Goal: Communication & Community: Share content

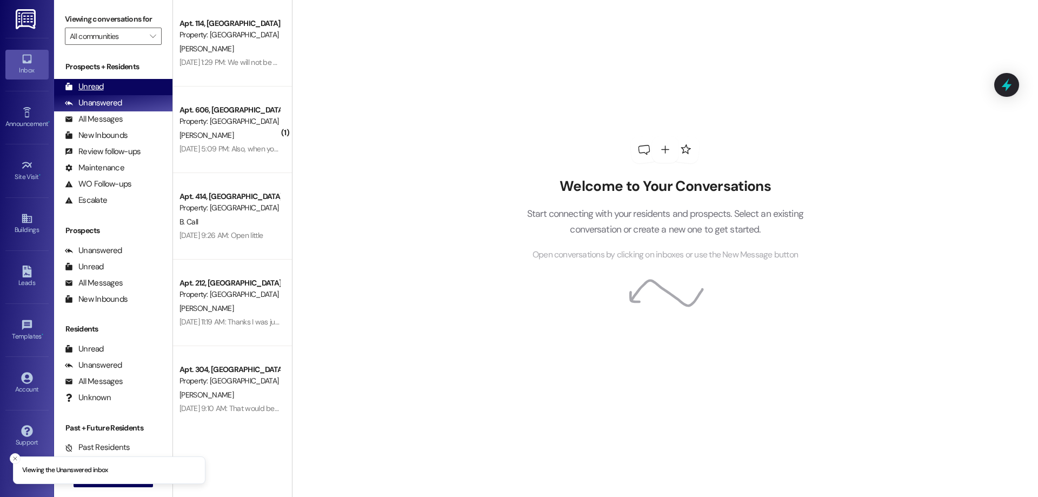
click at [136, 84] on div "Unread (0)" at bounding box center [113, 87] width 118 height 16
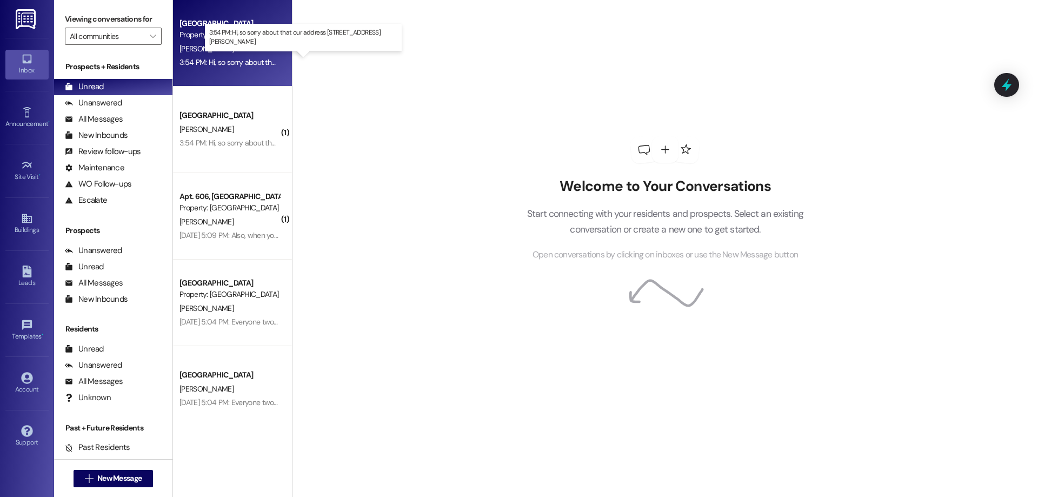
click at [245, 61] on div "3:54 PM: Hi, so sorry about that our address [STREET_ADDRESS][PERSON_NAME] 3:54…" at bounding box center [306, 62] width 255 height 10
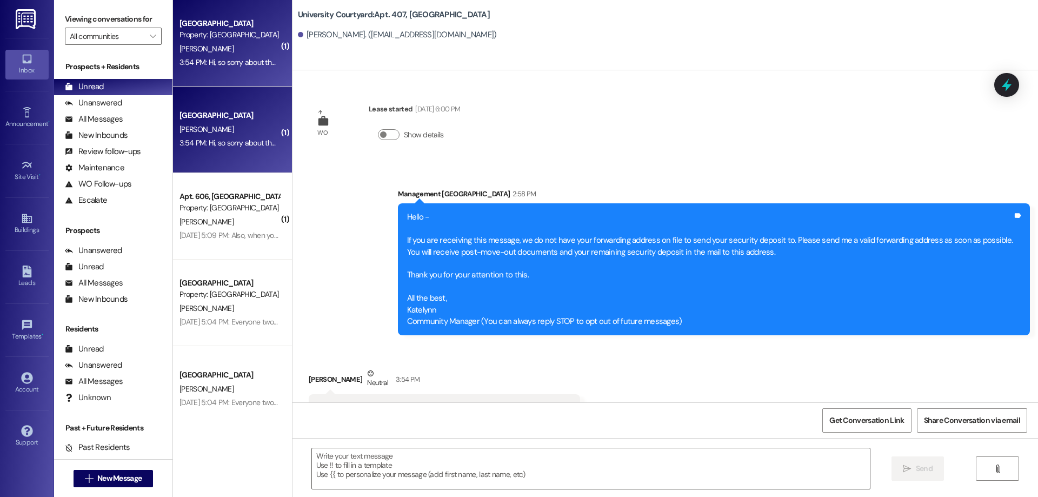
scroll to position [44, 0]
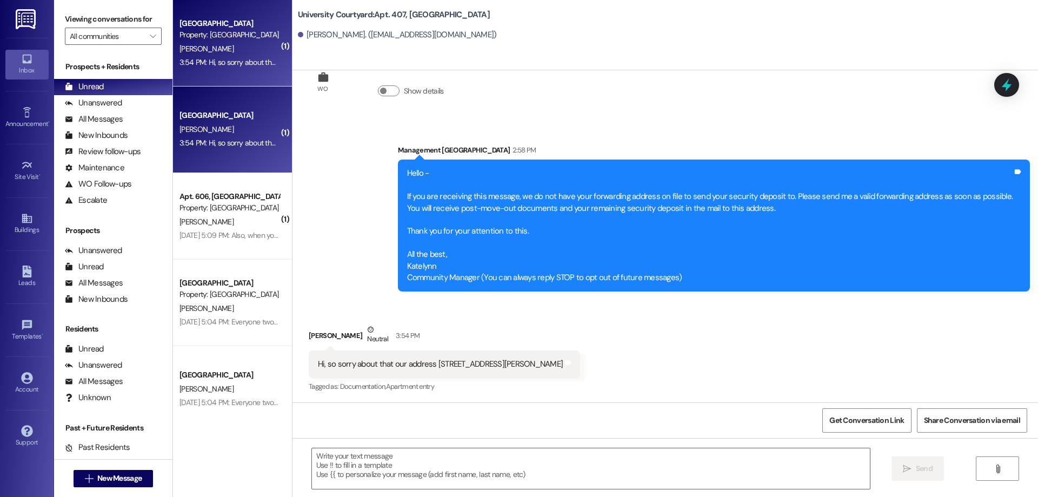
click at [466, 263] on div "Hello - If you are receiving this message, we do not have your forwarding addre…" at bounding box center [710, 226] width 606 height 116
click at [456, 262] on div "Hello - If you are receiving this message, we do not have your forwarding addre…" at bounding box center [710, 226] width 606 height 116
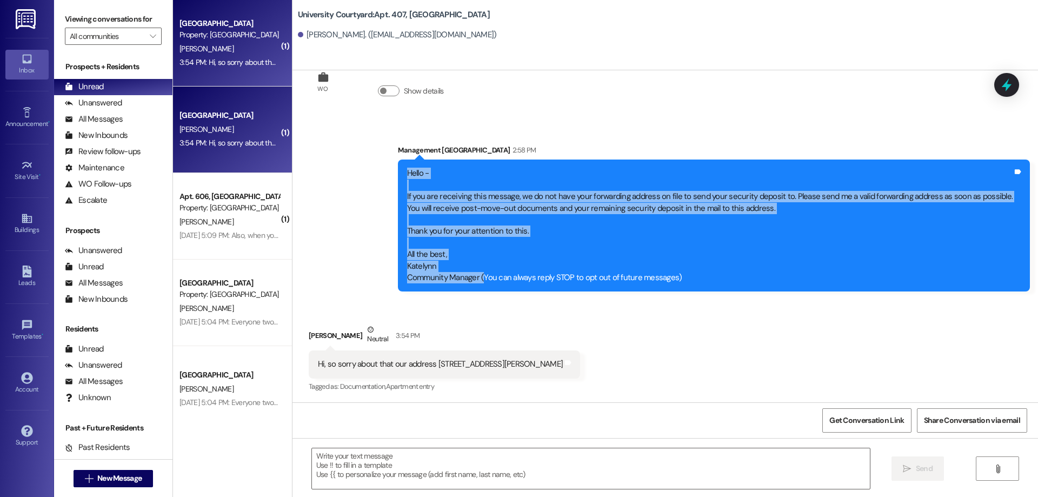
drag, startPoint x: 492, startPoint y: 277, endPoint x: 418, endPoint y: 166, distance: 132.8
click at [418, 166] on div "Hello - If you are receiving this message, we do not have your forwarding addre…" at bounding box center [714, 225] width 632 height 132
copy div "Hello - If you are receiving this message, we do not have your forwarding addre…"
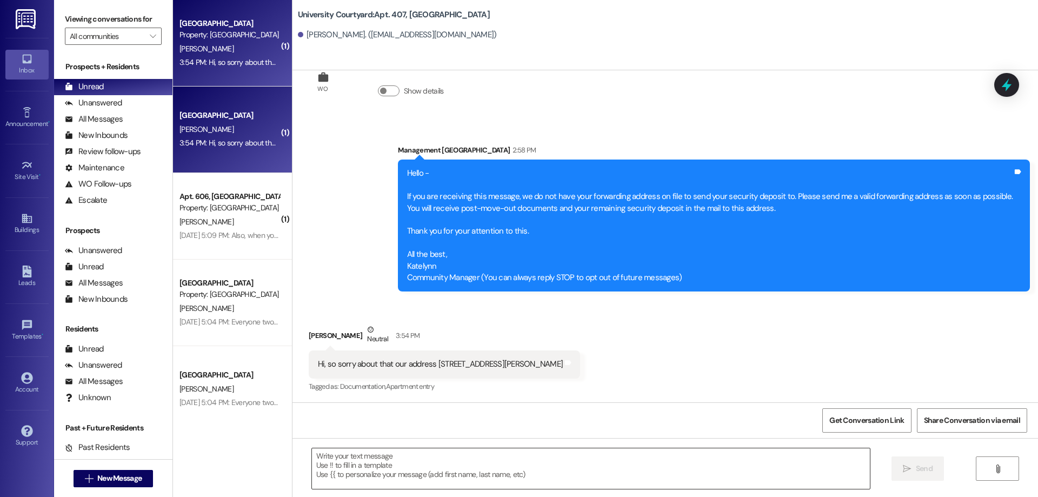
click at [419, 471] on textarea at bounding box center [591, 468] width 558 height 41
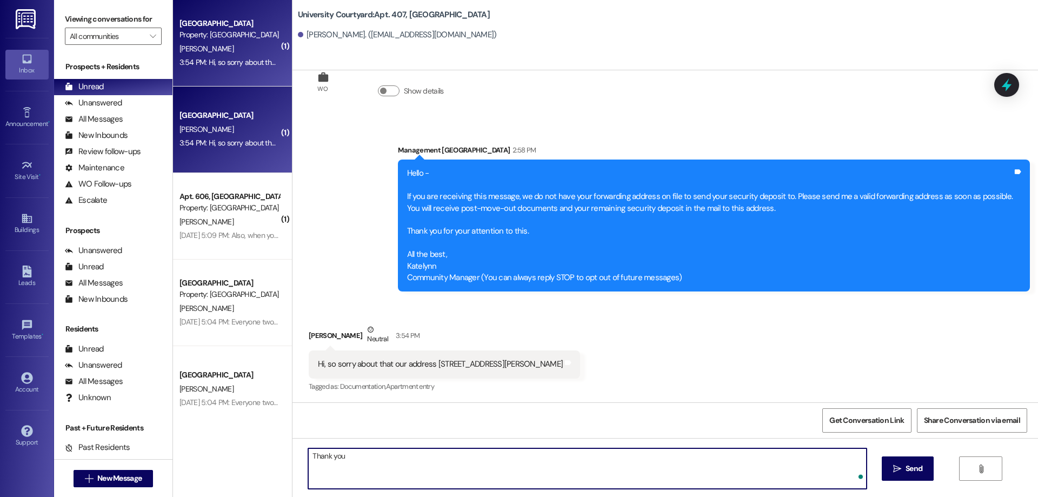
type textarea "Thank you!"
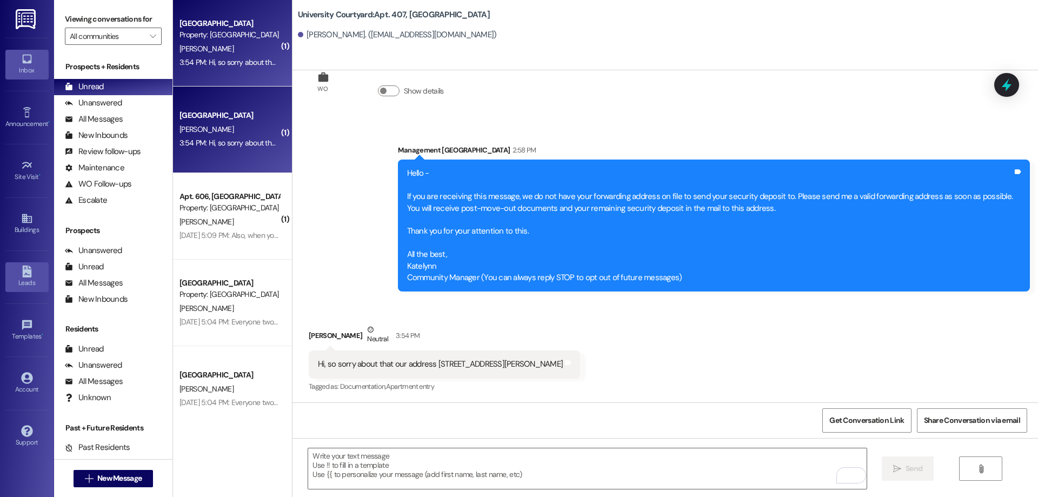
click at [27, 275] on icon at bounding box center [26, 271] width 9 height 12
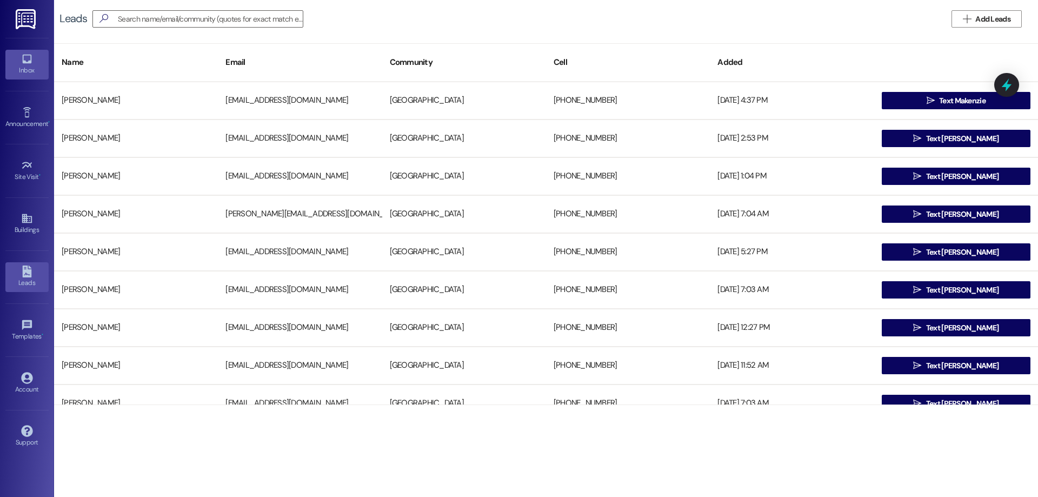
click at [26, 68] on div "Inbox" at bounding box center [27, 70] width 54 height 11
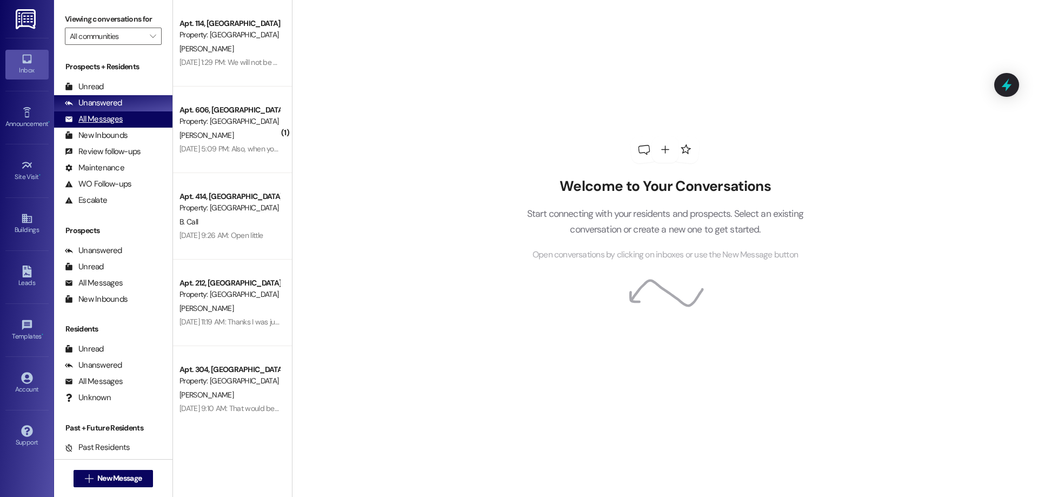
click at [128, 122] on div "All Messages (undefined)" at bounding box center [113, 119] width 118 height 16
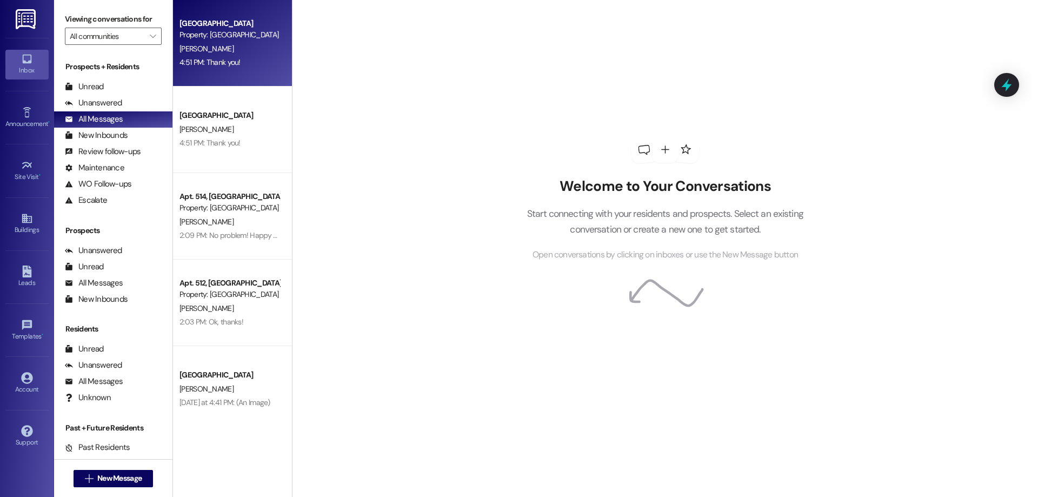
click at [249, 65] on div "4:51 PM: Thank you! 4:51 PM: Thank you!" at bounding box center [229, 63] width 102 height 14
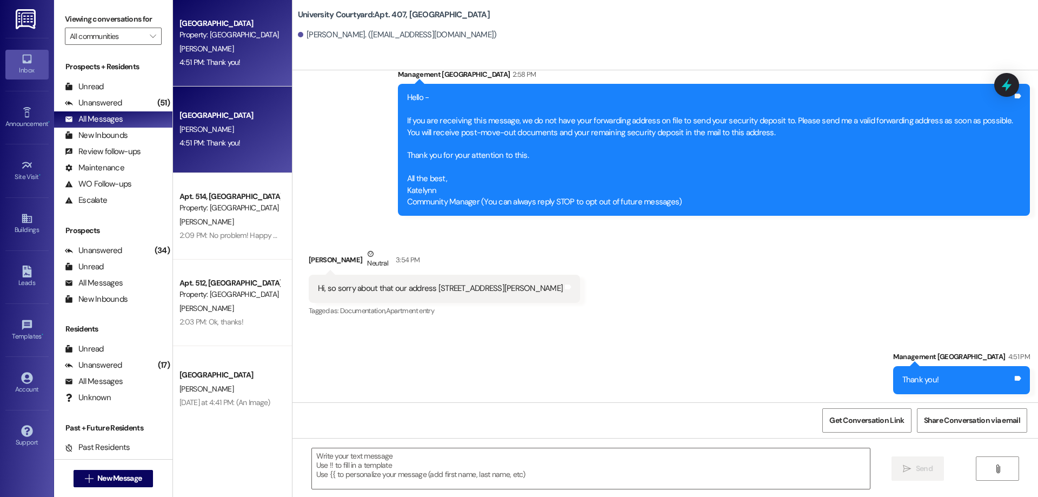
scroll to position [120, 0]
click at [25, 115] on icon at bounding box center [27, 112] width 12 height 12
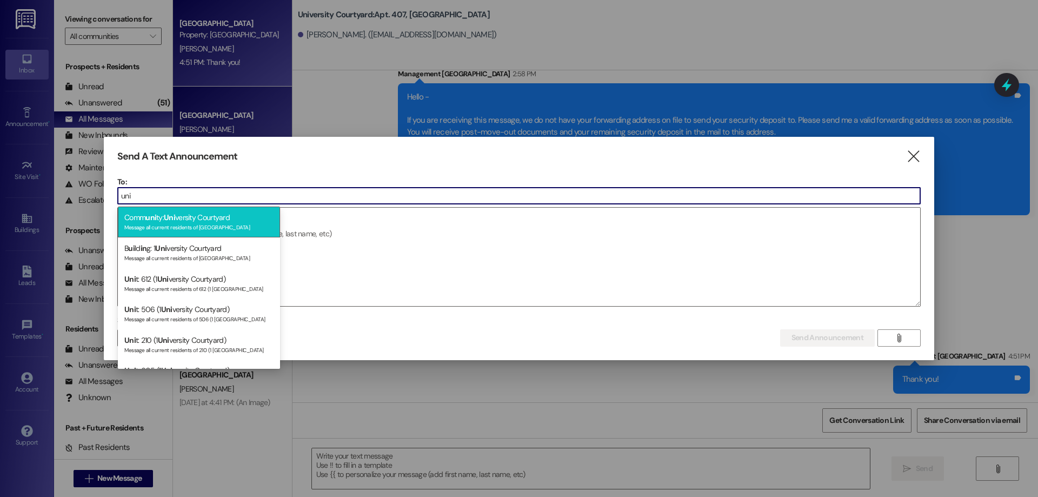
type input "uni"
click at [185, 225] on div "Message all current residents of [GEOGRAPHIC_DATA]" at bounding box center [198, 226] width 149 height 9
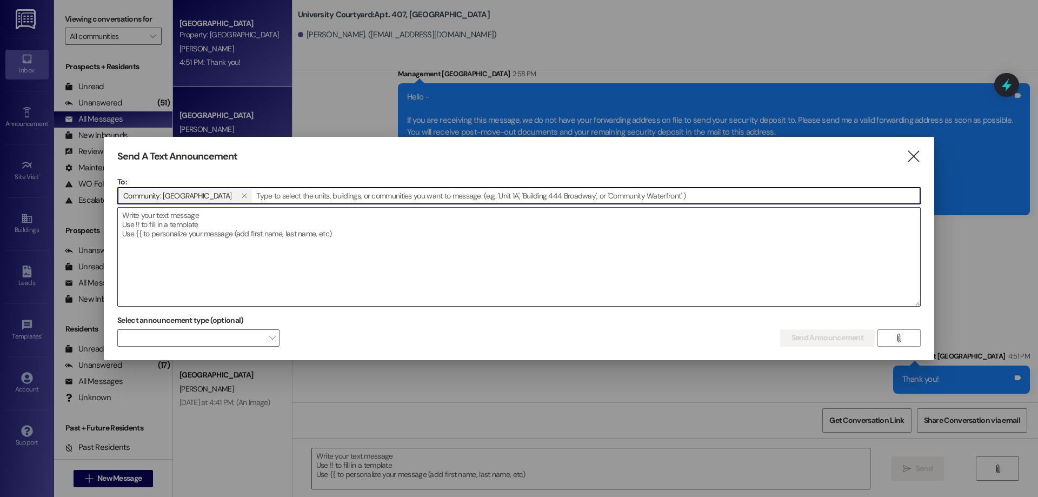
click at [185, 237] on textarea at bounding box center [519, 257] width 802 height 98
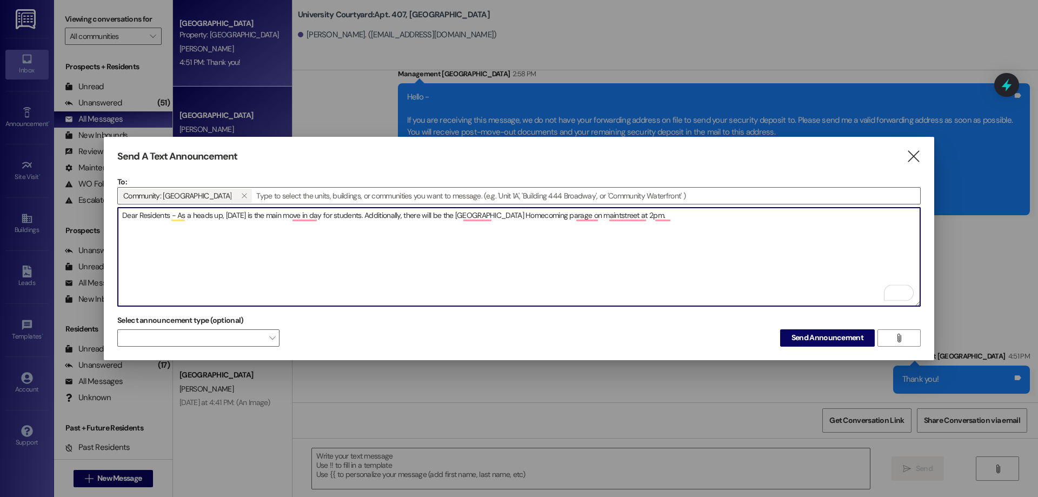
click at [594, 210] on textarea "Dear Residents - As a heads up, [DATE] is the main move in day for students. Ad…" at bounding box center [519, 257] width 802 height 98
click at [471, 211] on textarea "Dear Residents - As a heads up, [DATE] is the main move in day for students. Ad…" at bounding box center [519, 257] width 802 height 98
click at [312, 210] on textarea "Dear Residents - As a heads up, [DATE] is the main move in day for students. Ad…" at bounding box center [519, 257] width 802 height 98
click at [707, 215] on textarea "Dear Residents - As a heads up, [DATE] is the main move-in day for students. Ad…" at bounding box center [519, 257] width 802 height 98
click at [630, 211] on textarea "Dear Residents - As a heads up, [DATE] is the main move-in day for students. Ad…" at bounding box center [519, 257] width 802 height 98
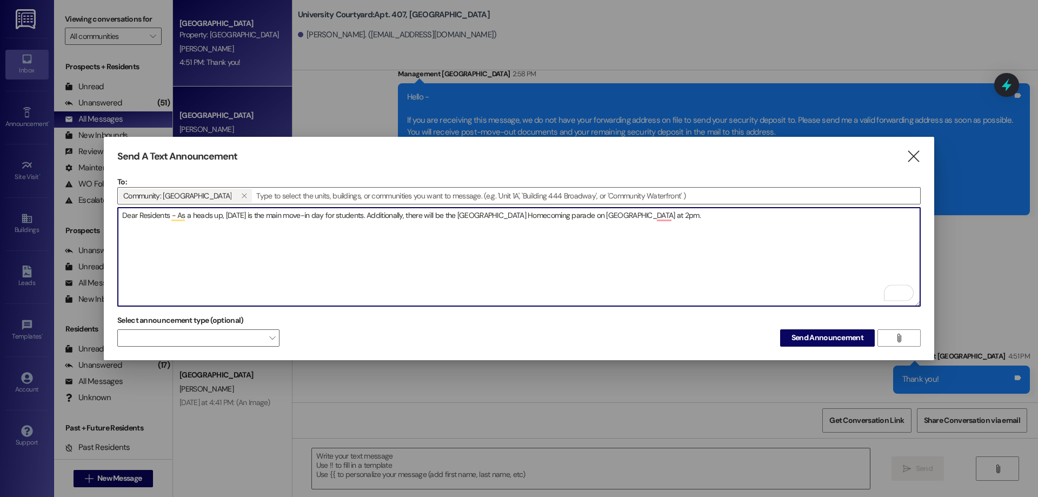
click at [684, 211] on textarea "Dear Residents - As a heads up, [DATE] is the main move-in day for students. Ad…" at bounding box center [519, 257] width 802 height 98
click at [657, 213] on textarea "Dear Residents - As a heads up, [DATE] is the main move-in day for students. Ad…" at bounding box center [519, 257] width 802 height 98
click at [697, 216] on textarea "Dear Residents - As a heads up, [DATE] is the main move-in day for students. Ad…" at bounding box center [519, 257] width 802 height 98
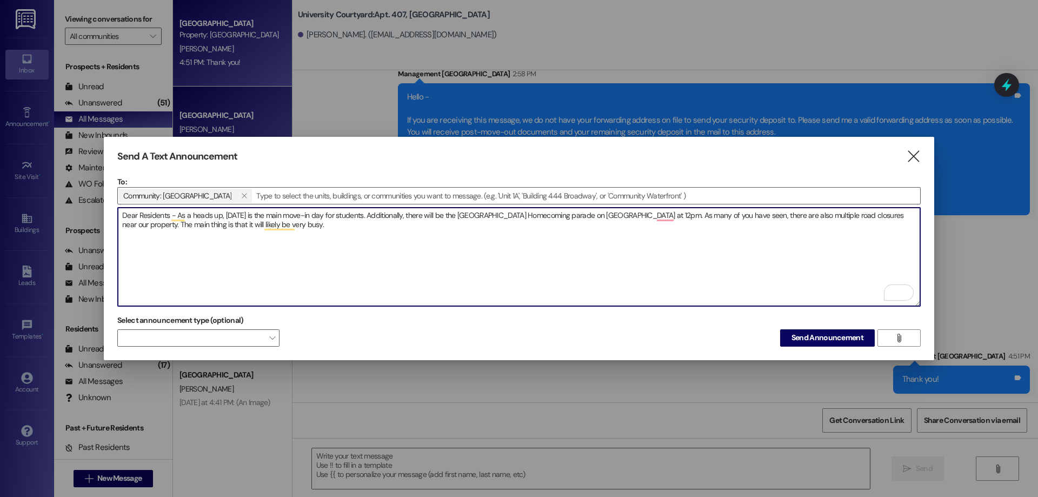
click at [675, 209] on textarea "Dear Residents - As a heads up, [DATE] is the main move-in day for students. Ad…" at bounding box center [519, 257] width 802 height 98
click at [315, 224] on textarea "Dear Residents - As a heads up, [DATE] is the main move-in day for students. Ad…" at bounding box center [519, 257] width 802 height 98
click at [189, 210] on textarea "Dear Residents - As a heads up, [DATE] is the main move-in day for students. Ad…" at bounding box center [519, 257] width 802 height 98
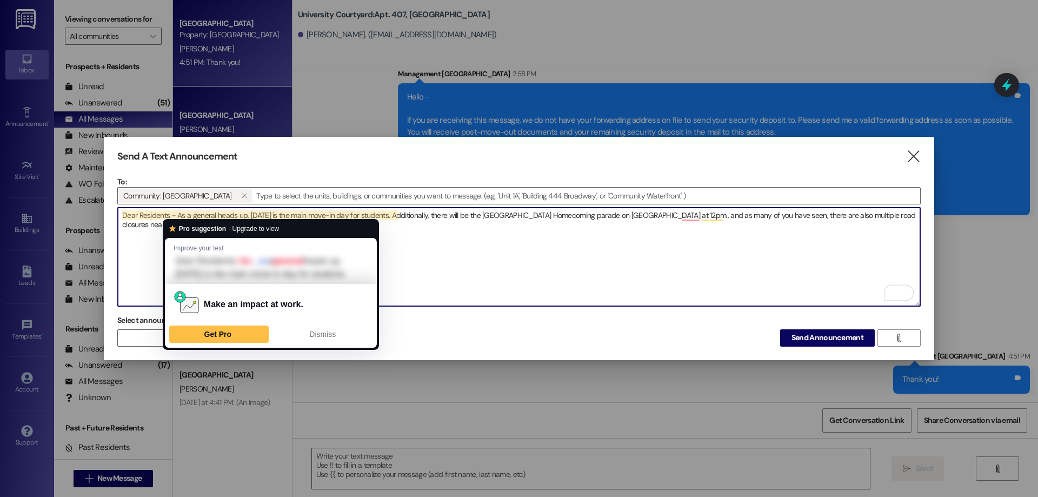
click at [178, 211] on textarea "Dear Residents - As a general heads up, [DATE] is the main move-in day for stud…" at bounding box center [519, 257] width 802 height 98
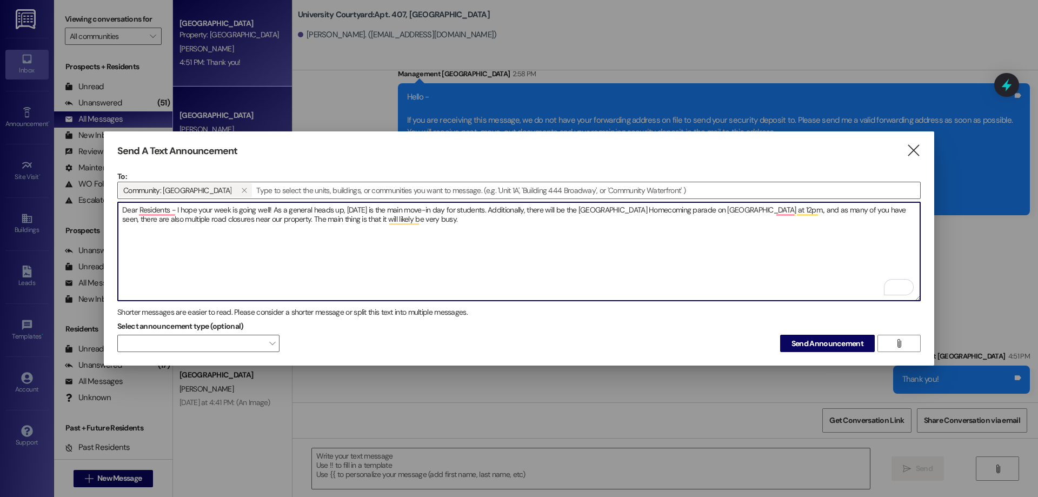
click at [492, 209] on textarea "Dear Residents - I hope your week is going well! As a general heads up, [DATE] …" at bounding box center [519, 251] width 802 height 98
click at [316, 215] on textarea "Dear Residents - I hope your week is going well! As a general heads up, [DATE] …" at bounding box center [519, 251] width 802 height 98
click at [315, 212] on textarea "Dear Residents - I hope your week is going well! As a general heads up, [DATE] …" at bounding box center [519, 251] width 802 height 98
click at [323, 216] on textarea "Dear Residents - I hope your week is going well! As a general heads up, [DATE] …" at bounding box center [519, 251] width 802 height 98
drag, startPoint x: 752, startPoint y: 211, endPoint x: 618, endPoint y: 220, distance: 134.3
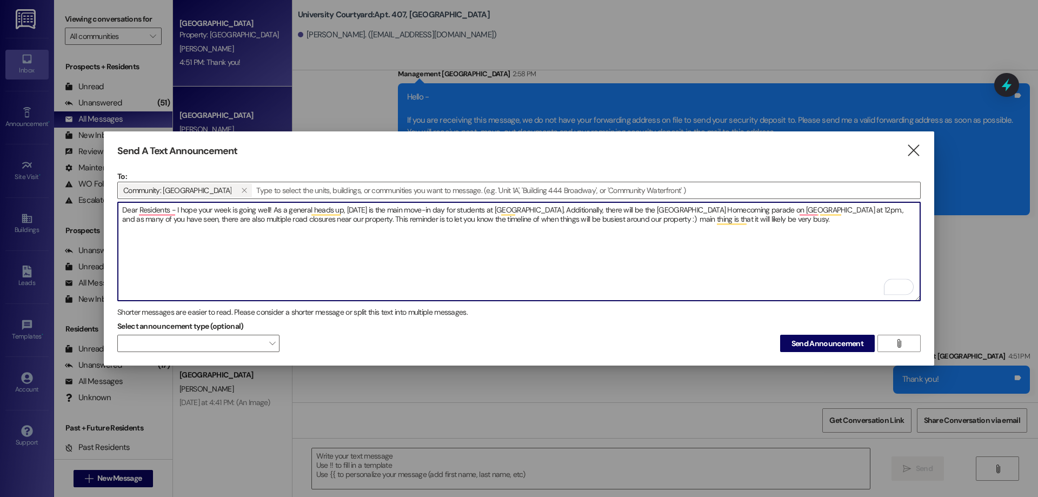
click at [618, 220] on textarea "Dear Residents - I hope your week is going well! As a general heads up, [DATE] …" at bounding box center [519, 251] width 802 height 98
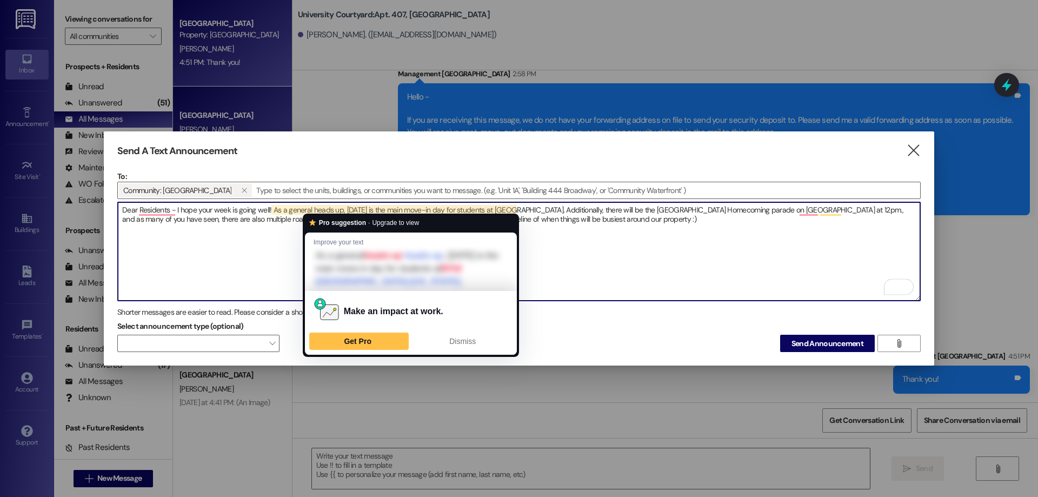
click at [553, 248] on textarea "Dear Residents - I hope your week is going well! As a general heads up, [DATE] …" at bounding box center [519, 251] width 802 height 98
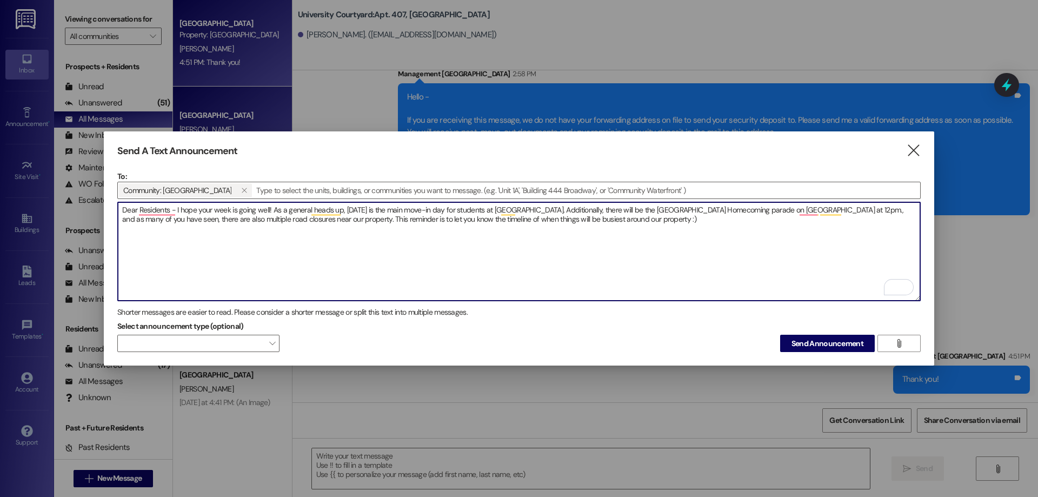
click at [359, 216] on textarea "Dear Residents - I hope your week is going well! As a general heads up, [DATE] …" at bounding box center [519, 251] width 802 height 98
click at [362, 217] on textarea "Dear Residents - I hope your week is going well! As a general heads up, [DATE] …" at bounding box center [519, 251] width 802 height 98
click at [316, 215] on textarea "Dear Residents - I hope your week is going well! As a general heads up, [DATE] …" at bounding box center [519, 251] width 802 height 98
click at [314, 215] on textarea "Dear Residents - I hope your week is going well! As a general heads up, [DATE] …" at bounding box center [519, 251] width 802 height 98
type textarea "Dear Residents - I hope your week is going well! As a general heads up, [DATE] …"
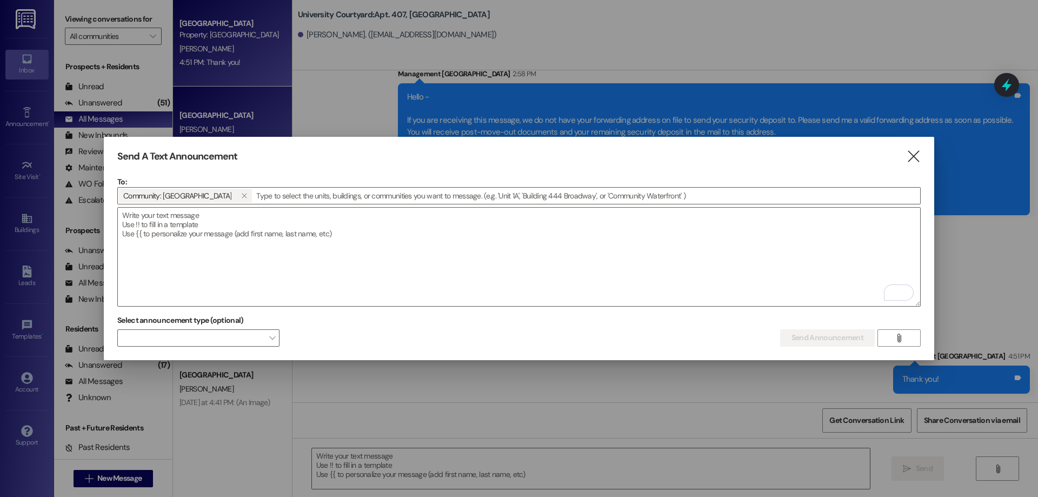
click at [920, 153] on div "Send A Text Announcement  To: Community: University Courtyard   Drop image f…" at bounding box center [519, 248] width 830 height 223
click at [909, 157] on icon "" at bounding box center [913, 156] width 15 height 11
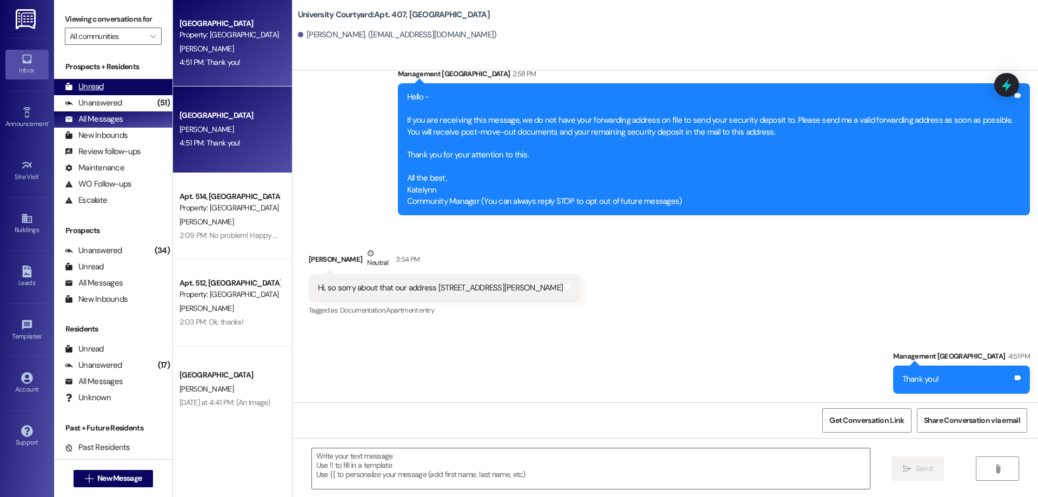
click at [110, 87] on div "Unread (0)" at bounding box center [113, 87] width 118 height 16
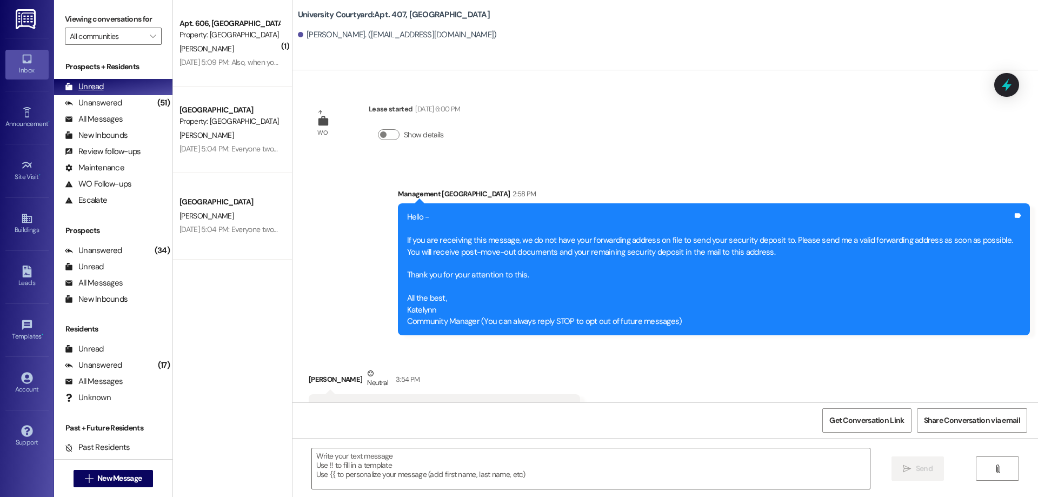
scroll to position [44, 0]
